Goal: Information Seeking & Learning: Learn about a topic

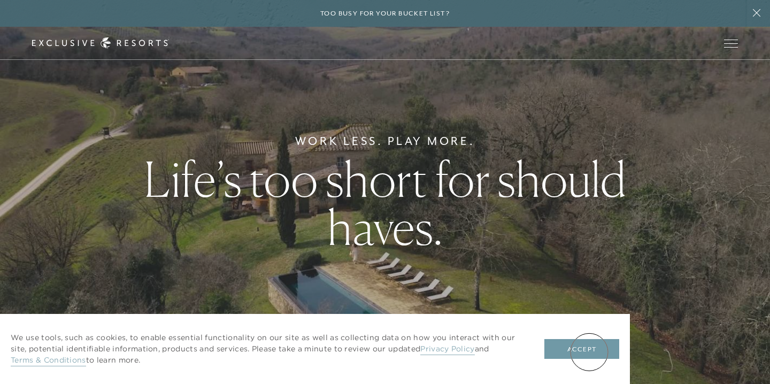
click at [589, 352] on button "Accept" at bounding box center [581, 349] width 75 height 20
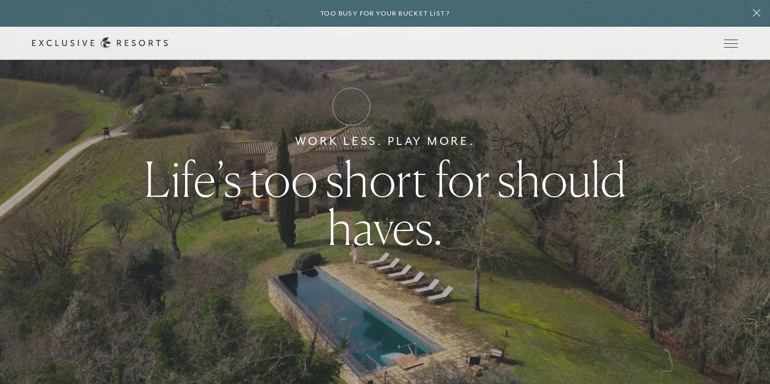
click at [0, 0] on link "How it works" at bounding box center [0, 0] width 0 height 0
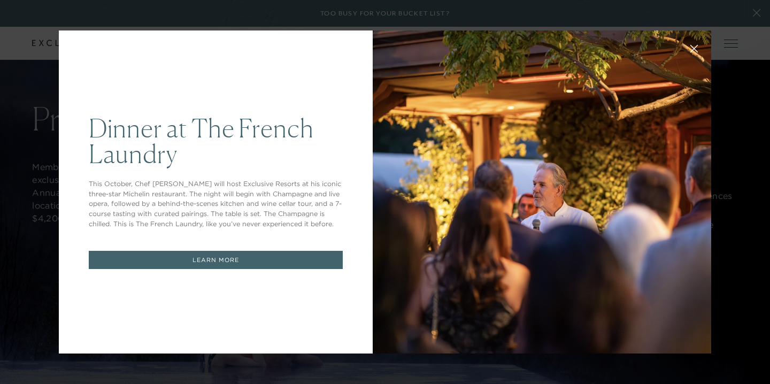
click at [698, 50] on button at bounding box center [694, 48] width 26 height 26
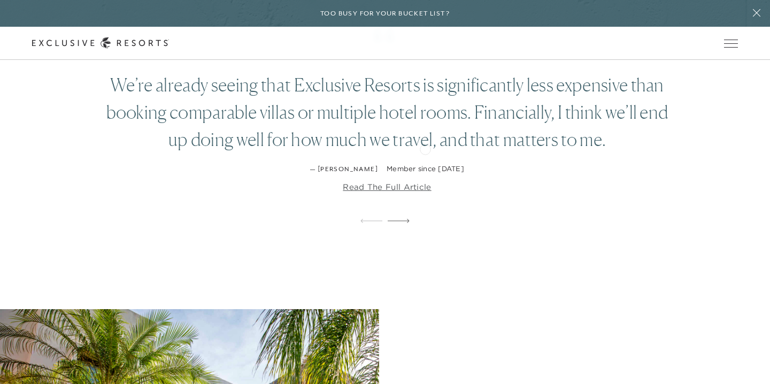
scroll to position [1860, 0]
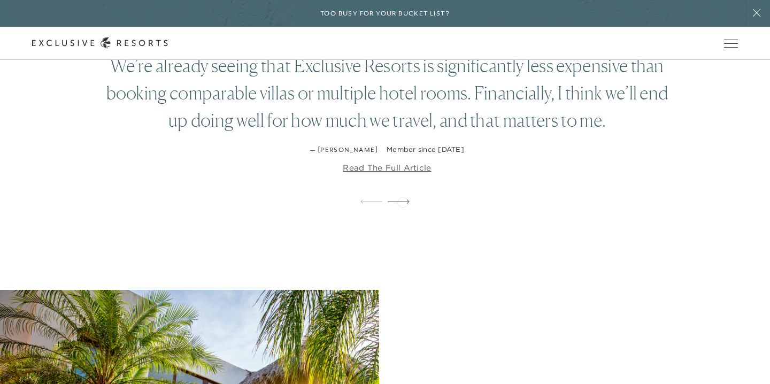
click at [403, 201] on icon at bounding box center [399, 201] width 22 height 4
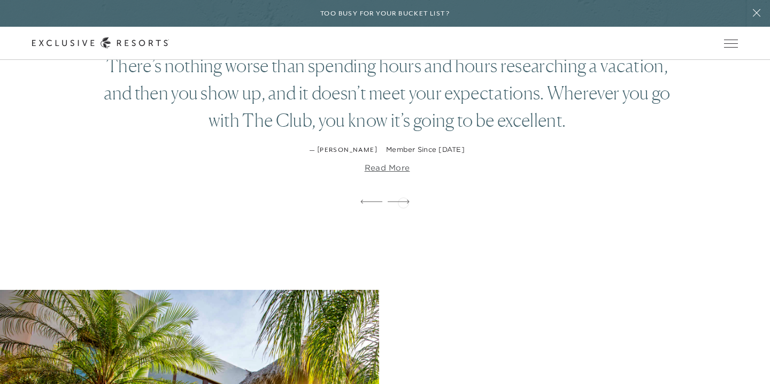
click at [403, 202] on icon at bounding box center [399, 201] width 22 height 4
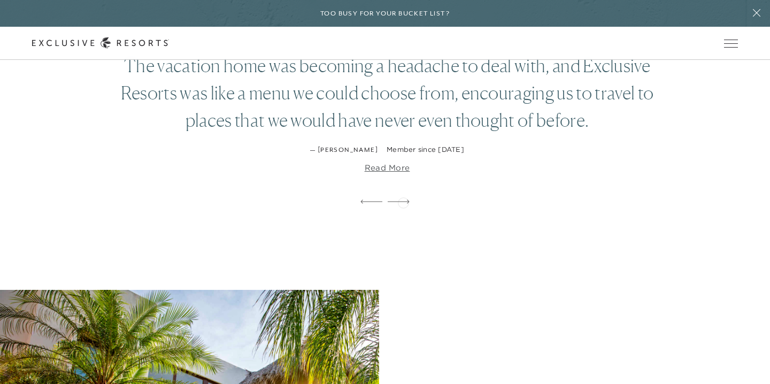
click at [403, 202] on icon at bounding box center [399, 201] width 22 height 4
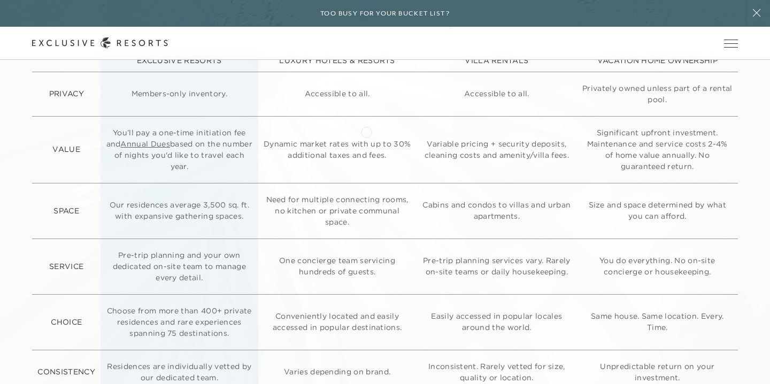
scroll to position [2560, 0]
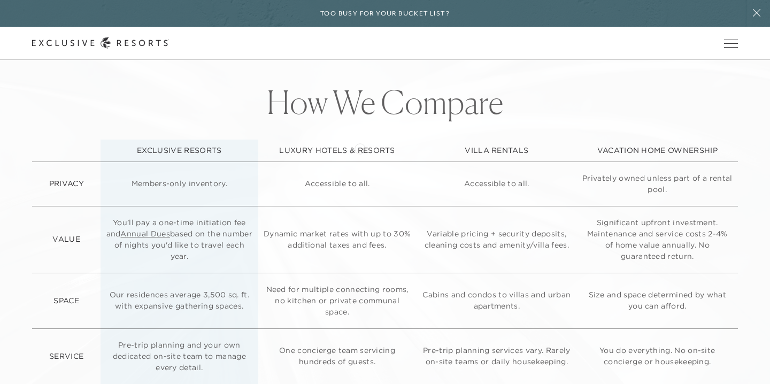
click at [360, 148] on p "LUXURY HOTELS & RESORTS" at bounding box center [338, 150] width 148 height 11
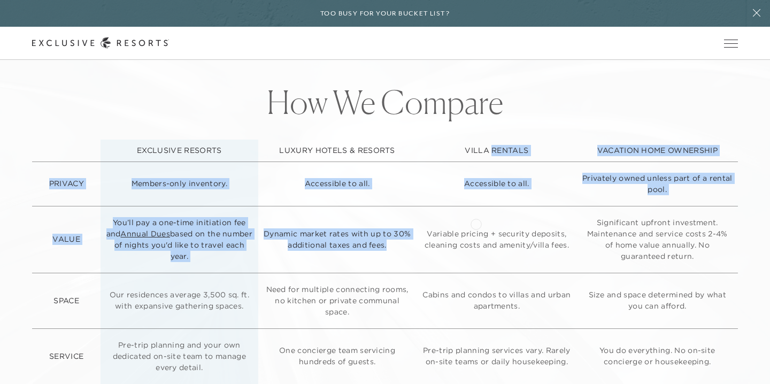
drag, startPoint x: 490, startPoint y: 152, endPoint x: 476, endPoint y: 223, distance: 72.5
click at [476, 223] on table "EXCLUSIVE RESORTS LUXURY HOTELS & RESORTS VILLA RENTALS VACATION HOME OWNERSHIP…" at bounding box center [384, 312] width 705 height 345
click at [476, 223] on td "Variable pricing + security deposits, cleaning costs and amenity/villa fees." at bounding box center [497, 239] width 160 height 67
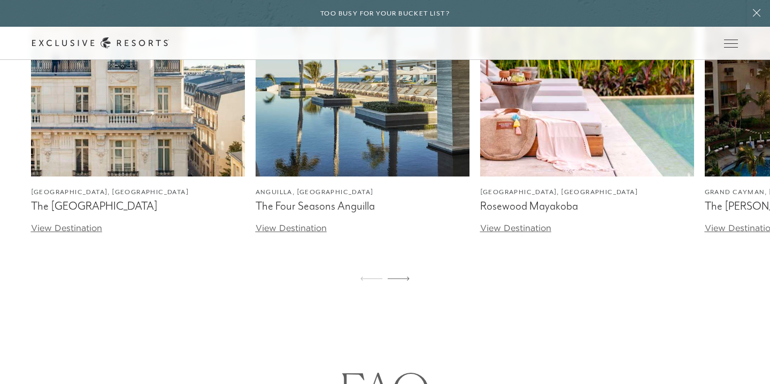
scroll to position [3325, 0]
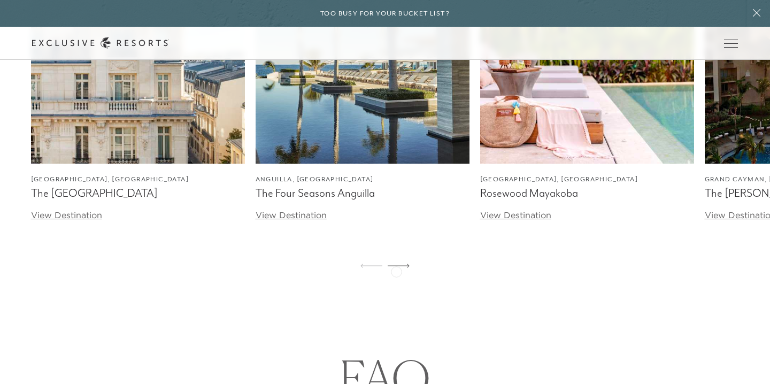
click at [396, 271] on div at bounding box center [399, 267] width 22 height 26
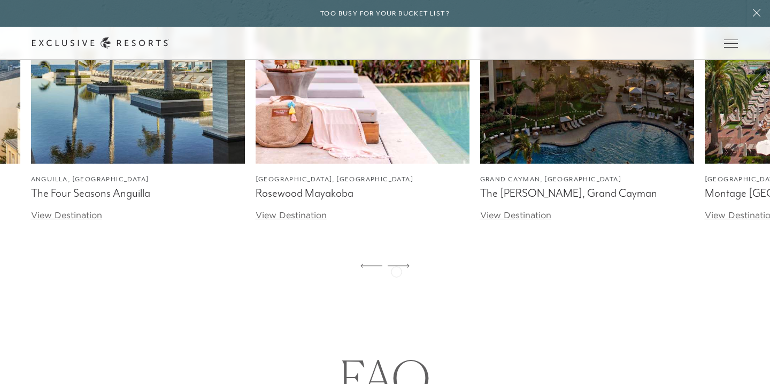
click at [396, 271] on div at bounding box center [399, 267] width 22 height 26
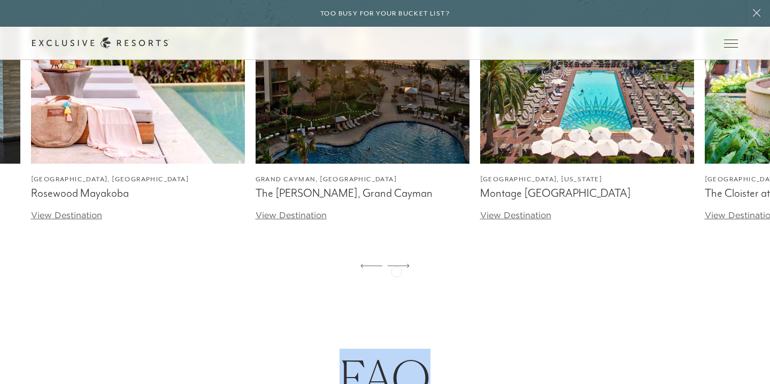
click at [396, 271] on div at bounding box center [399, 267] width 22 height 26
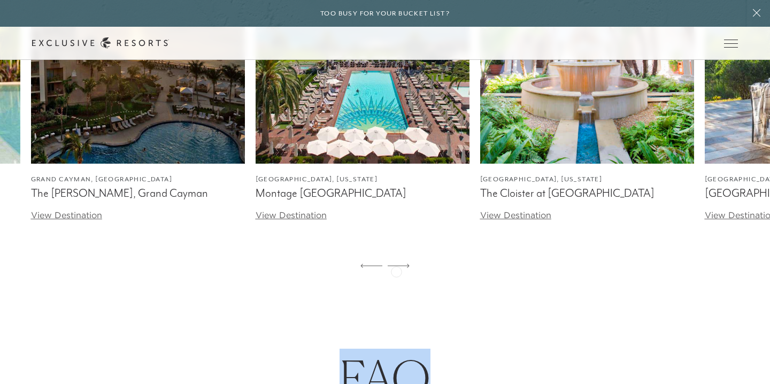
click at [396, 271] on div at bounding box center [399, 267] width 22 height 26
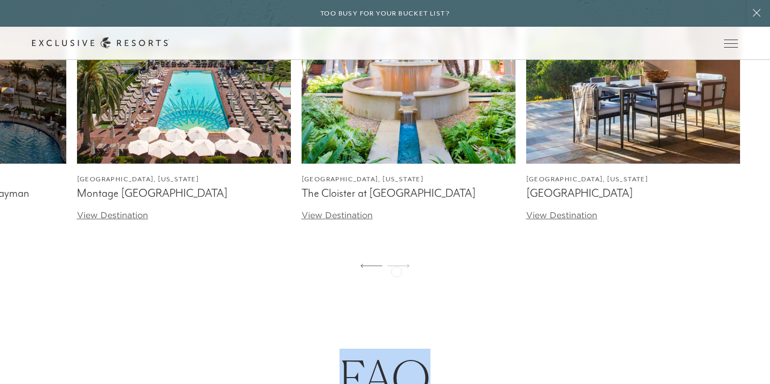
click at [396, 271] on div at bounding box center [399, 267] width 22 height 26
click at [371, 267] on icon at bounding box center [371, 266] width 22 height 4
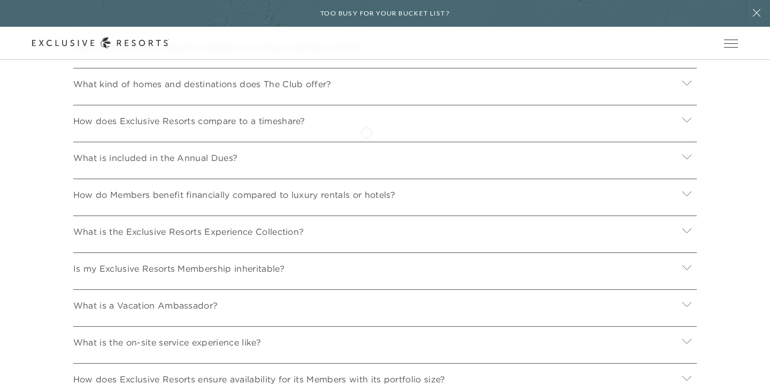
scroll to position [3822, 0]
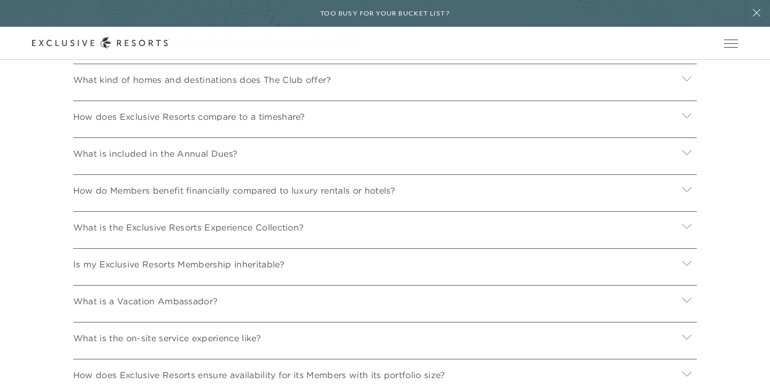
click at [354, 190] on p "How do Members benefit financially compared to luxury rentals or hotels?" at bounding box center [234, 190] width 322 height 13
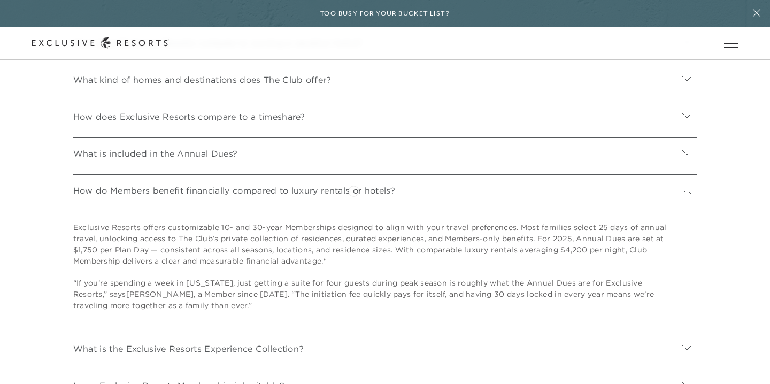
click at [354, 190] on p "How do Members benefit financially compared to luxury rentals or hotels?" at bounding box center [234, 190] width 322 height 13
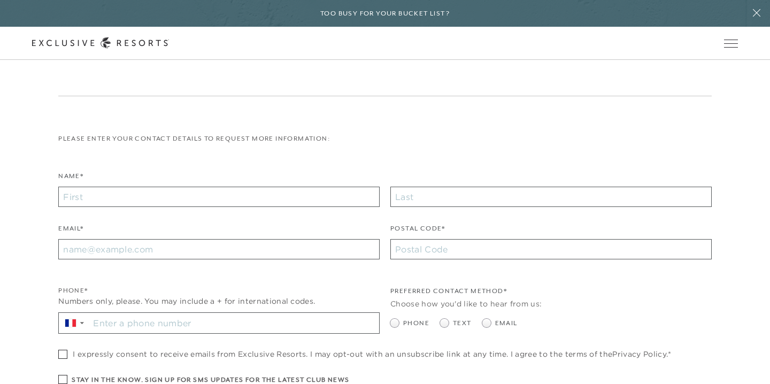
scroll to position [4690, 0]
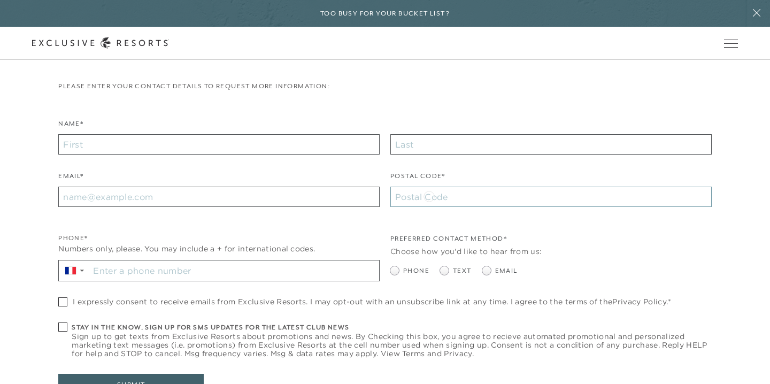
click at [429, 195] on input "Postal Code*" at bounding box center [550, 197] width 321 height 20
click at [411, 175] on label "Postal Code*" at bounding box center [417, 179] width 55 height 16
click at [411, 187] on input "Postal Code*" at bounding box center [550, 197] width 321 height 20
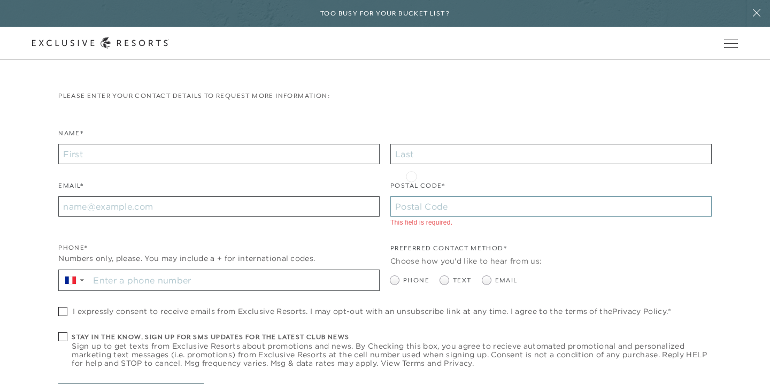
scroll to position [4810, 0]
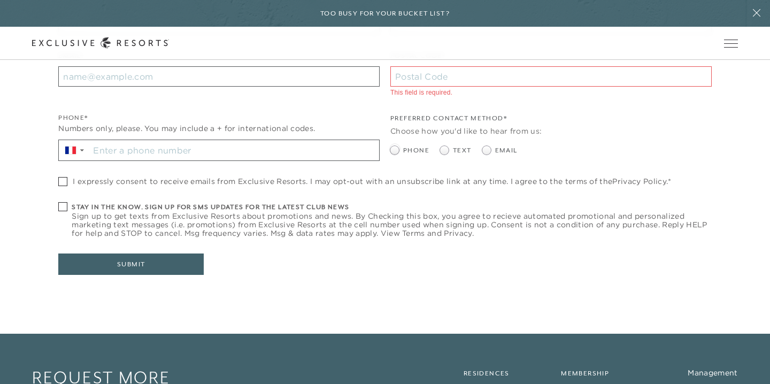
click at [395, 148] on span at bounding box center [394, 150] width 9 height 9
radio input "true"
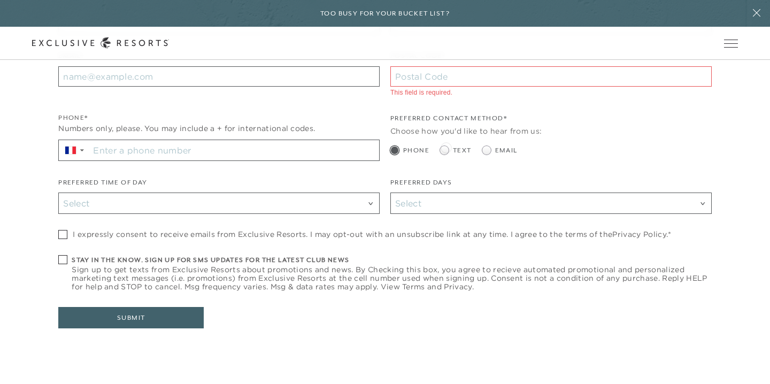
click at [446, 147] on span at bounding box center [444, 150] width 9 height 9
radio input "true"
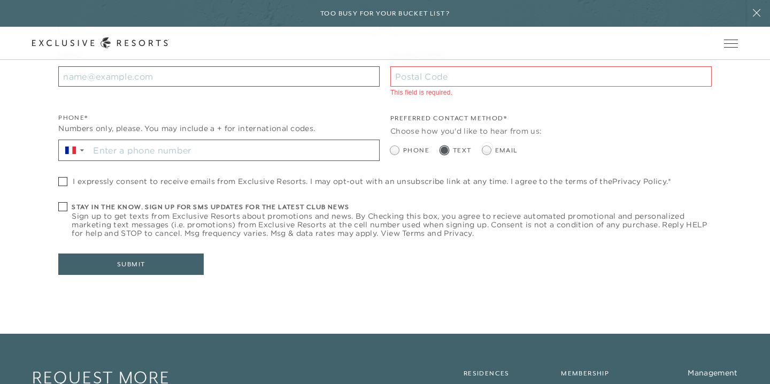
click at [487, 146] on span at bounding box center [486, 150] width 9 height 9
radio input "true"
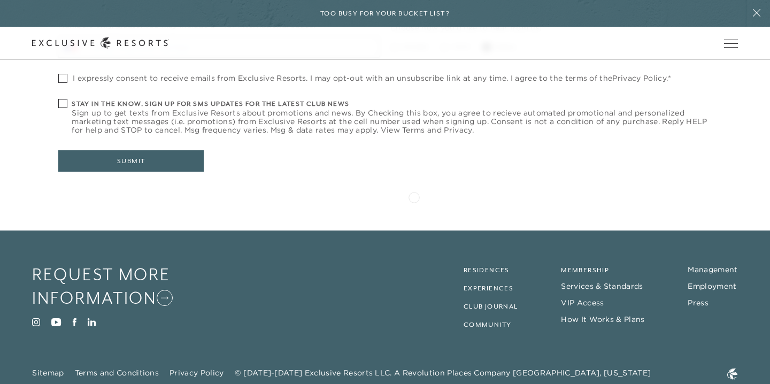
scroll to position [4939, 0]
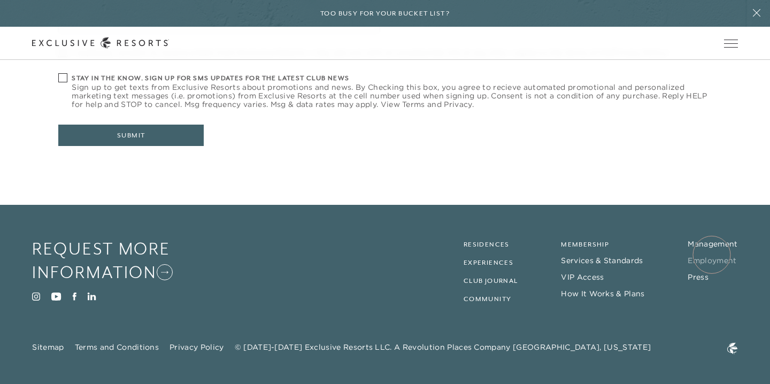
click at [712, 256] on link "Employment" at bounding box center [712, 261] width 49 height 10
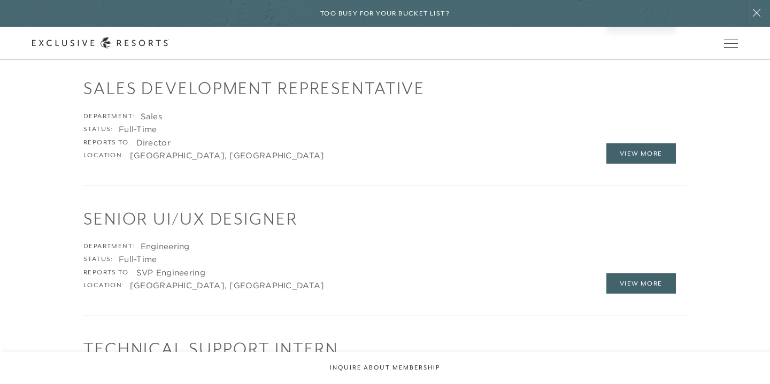
scroll to position [1638, 0]
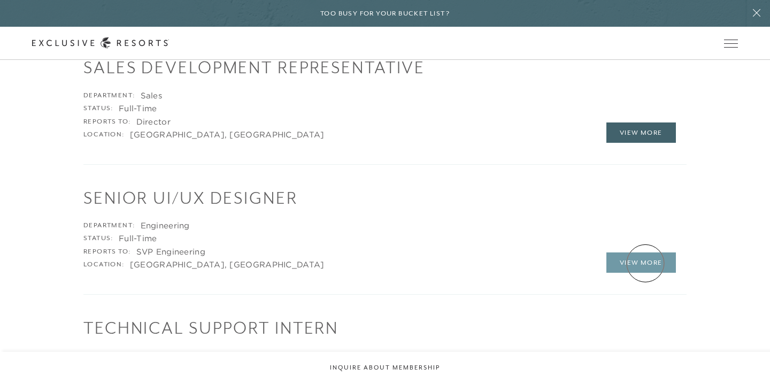
click at [646, 263] on link "View More" at bounding box center [641, 262] width 70 height 20
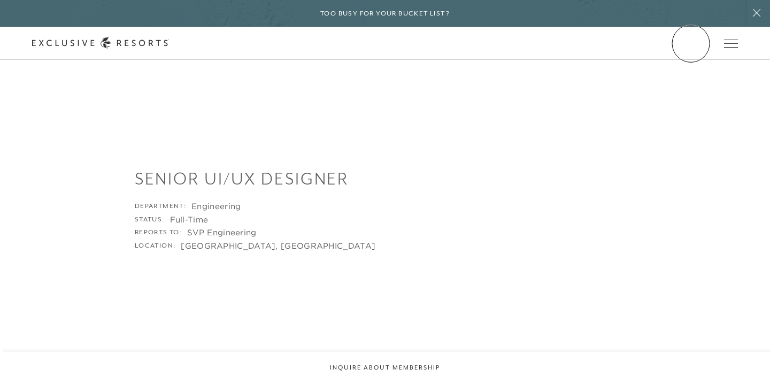
click at [0, 0] on link "Member Login" at bounding box center [0, 0] width 0 height 0
